Goal: Task Accomplishment & Management: Use online tool/utility

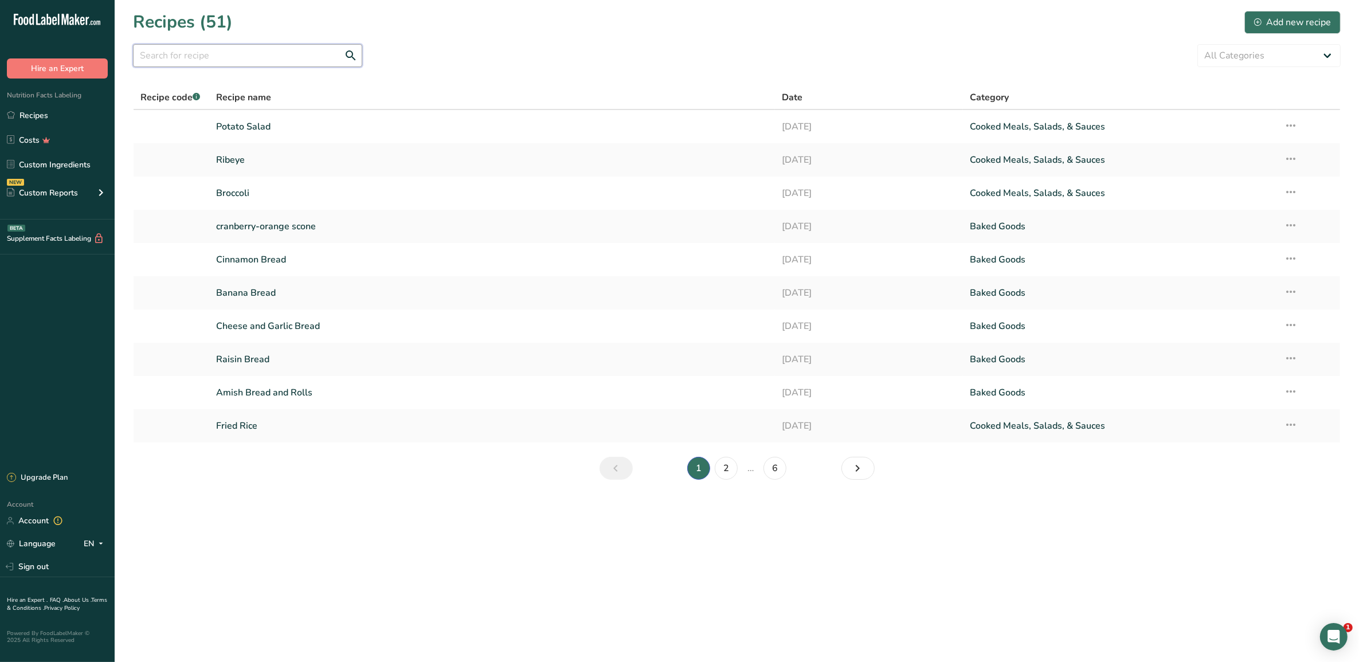
click at [322, 55] on input "text" at bounding box center [247, 55] width 229 height 23
click at [324, 56] on input "ba" at bounding box center [247, 55] width 229 height 23
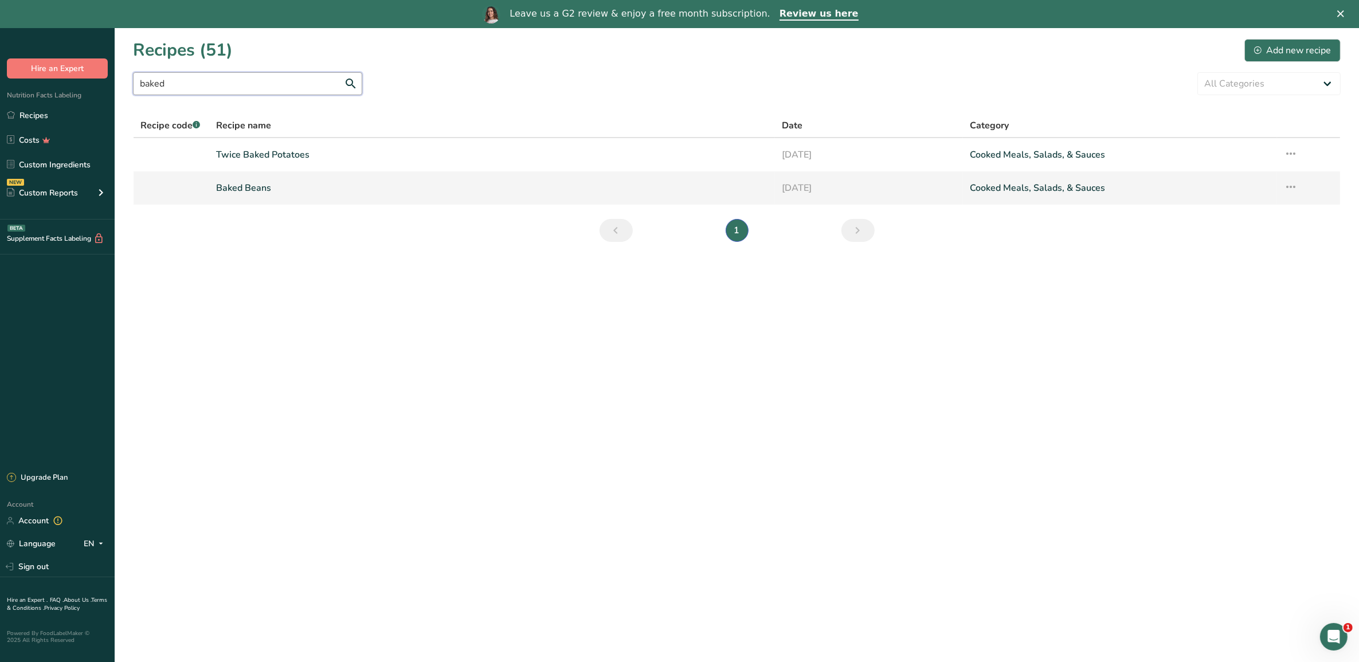
type input "baked"
click at [268, 192] on link "Baked Beans" at bounding box center [492, 188] width 552 height 24
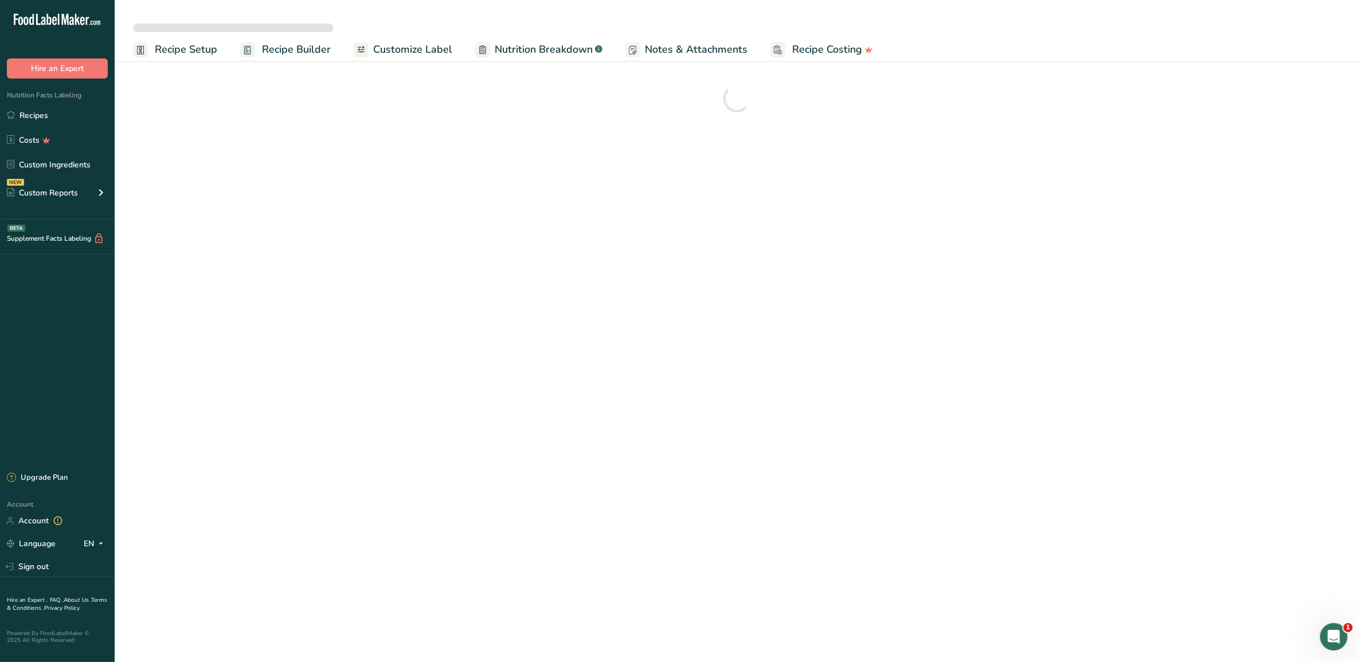
click at [396, 50] on span "Customize Label" at bounding box center [412, 49] width 79 height 15
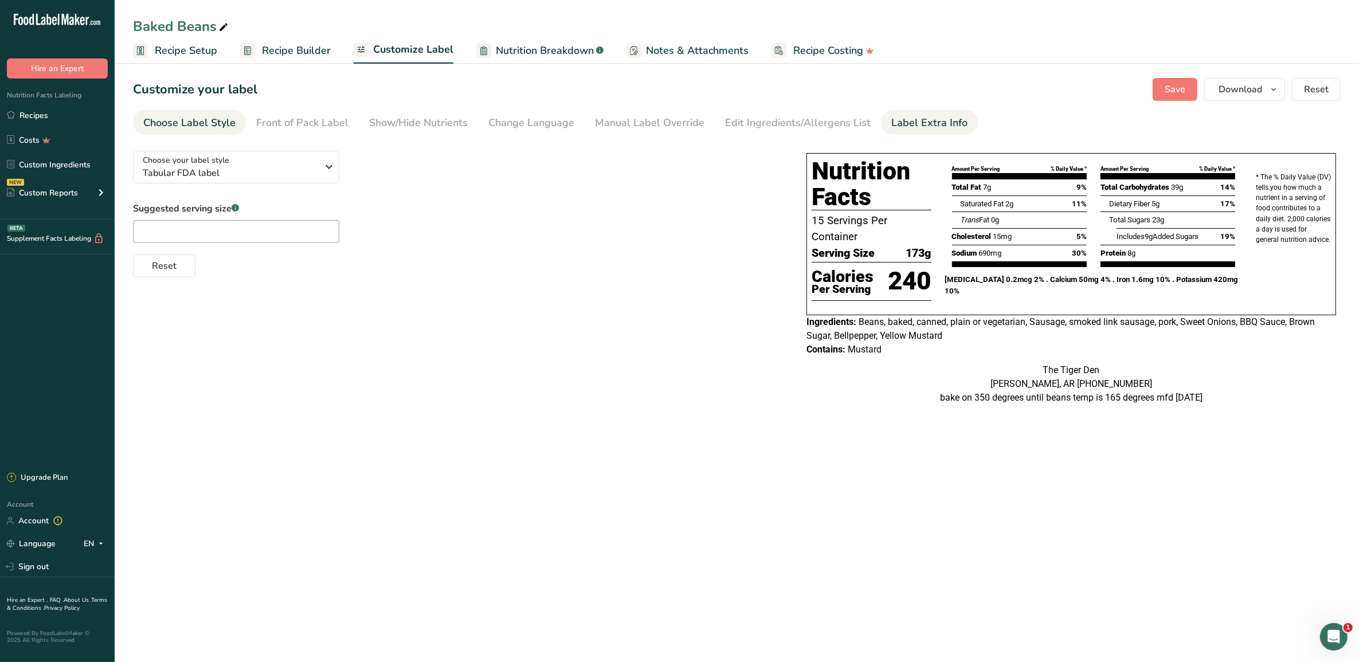
click at [910, 116] on div "Label Extra Info" at bounding box center [929, 122] width 76 height 15
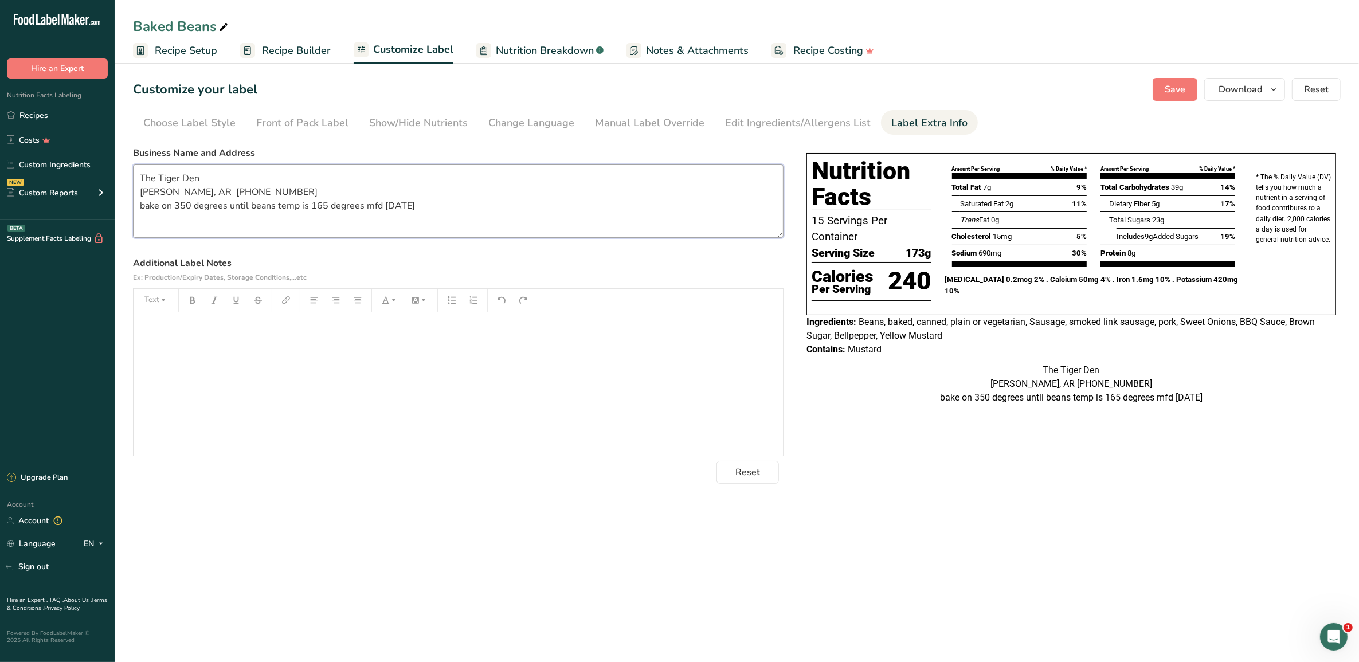
click at [433, 202] on textarea "The Tiger Den [PERSON_NAME], AR [PHONE_NUMBER] bake on 350 degrees until beans …" at bounding box center [458, 201] width 651 height 73
type textarea "The Tiger Den [PERSON_NAME], AR [PHONE_NUMBER] bake on 350 degrees until beans …"
click at [1183, 89] on span "Save" at bounding box center [1175, 90] width 21 height 14
click at [1227, 84] on span "Download" at bounding box center [1241, 90] width 44 height 14
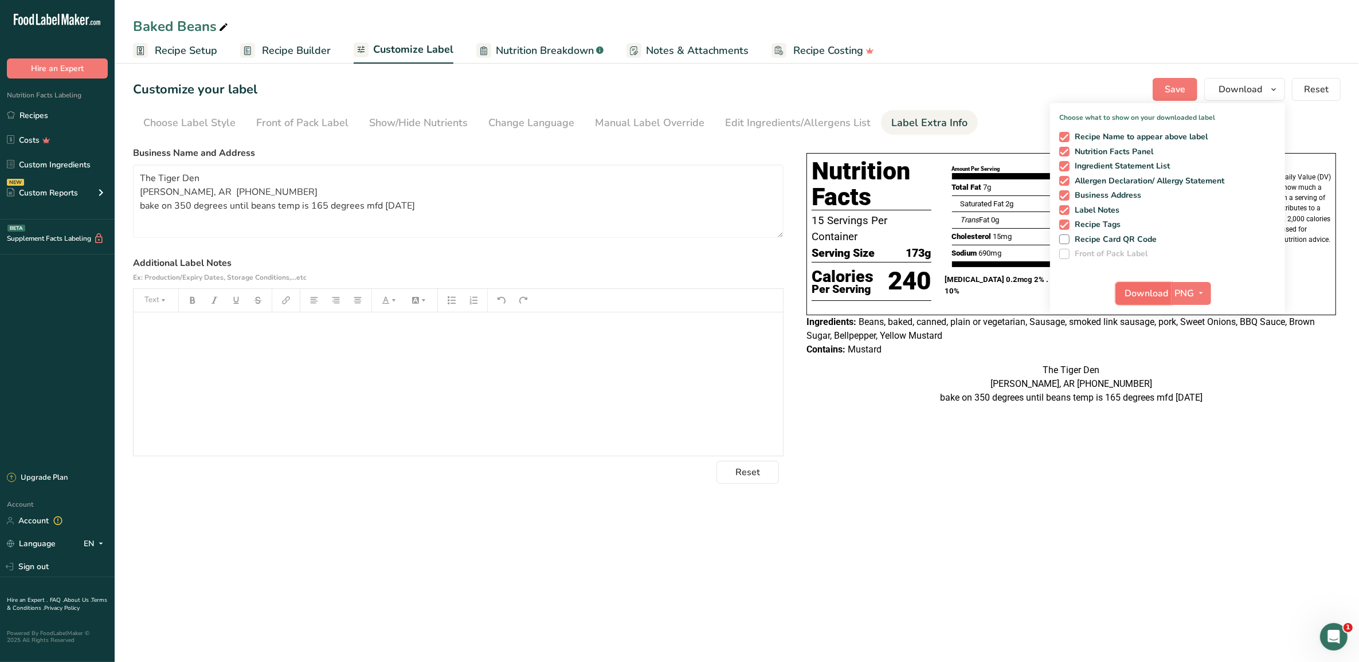
click at [1152, 291] on span "Download" at bounding box center [1147, 294] width 44 height 14
